Goal: Understand process/instructions: Learn how to perform a task or action

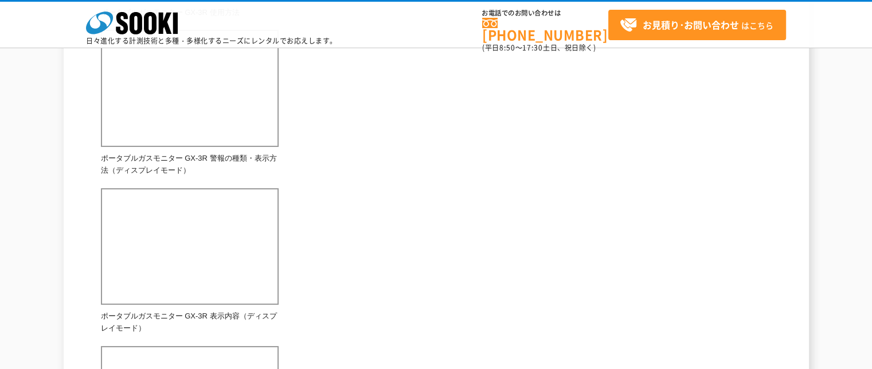
scroll to position [500, 0]
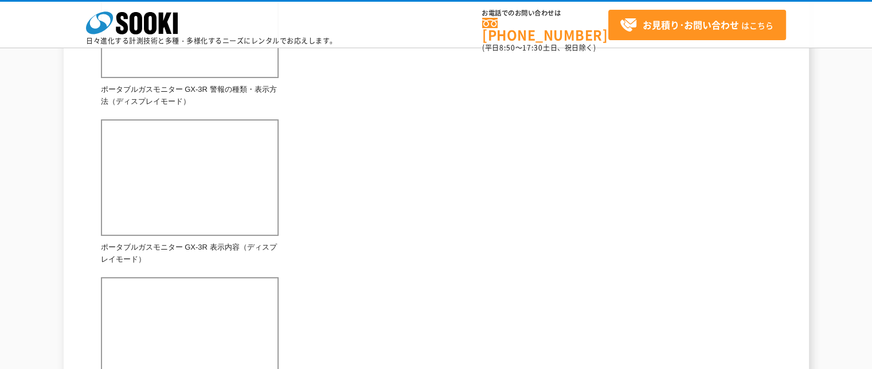
scroll to position [572, 0]
click at [591, 300] on div "手のひらサイズのガス検知器で、工事現場で危険とされる代表的な4種類のガス濃度を測定でき、警報設定値になればブザーを鳴らし危険を知らせてくれます。 総合カタログ…" at bounding box center [436, 71] width 671 height 1013
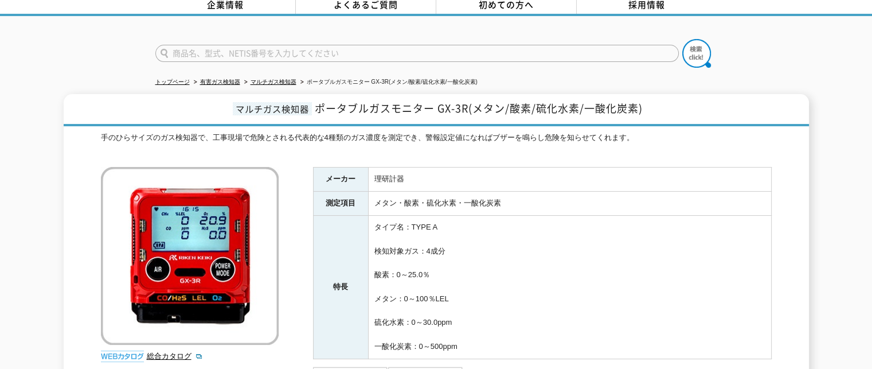
scroll to position [0, 0]
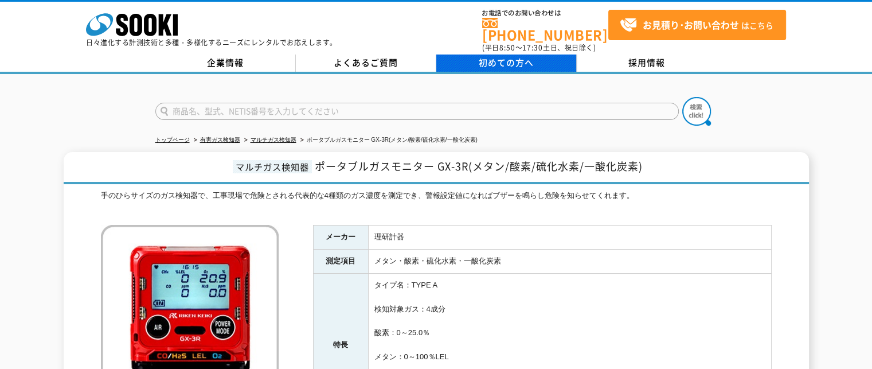
click at [490, 56] on span "初めての方へ" at bounding box center [506, 62] width 55 height 13
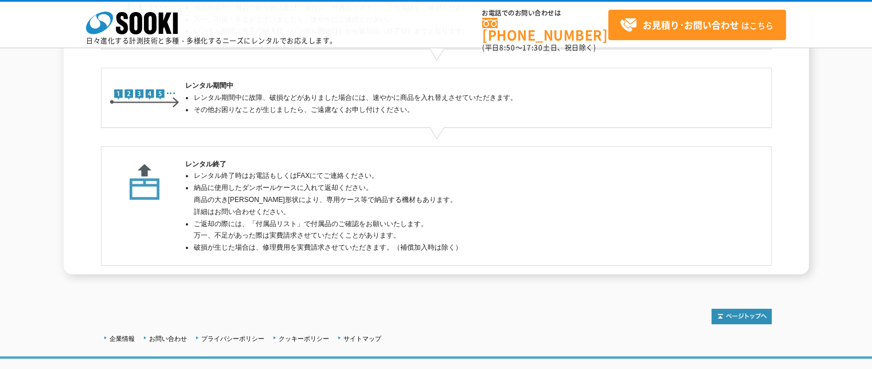
scroll to position [390, 0]
